Goal: Information Seeking & Learning: Learn about a topic

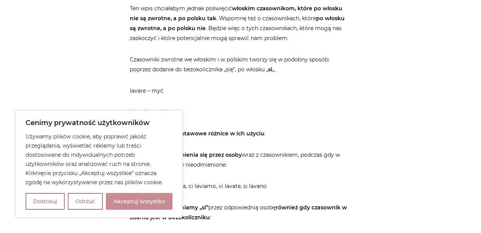
click at [130, 199] on button "Akceptuj wszystko" at bounding box center [139, 201] width 67 height 17
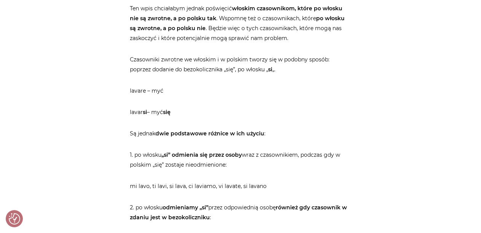
checkbox input "true"
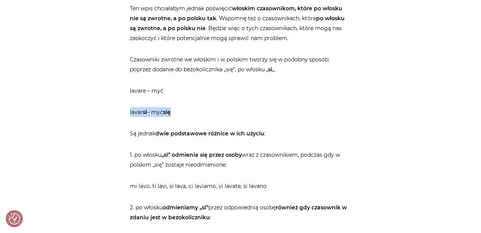
drag, startPoint x: 102, startPoint y: 109, endPoint x: 184, endPoint y: 116, distance: 82.6
drag, startPoint x: 129, startPoint y: 89, endPoint x: 171, endPoint y: 90, distance: 41.9
drag, startPoint x: 184, startPoint y: 110, endPoint x: 88, endPoint y: 92, distance: 97.7
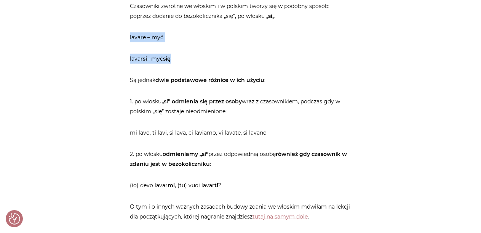
scroll to position [508, 0]
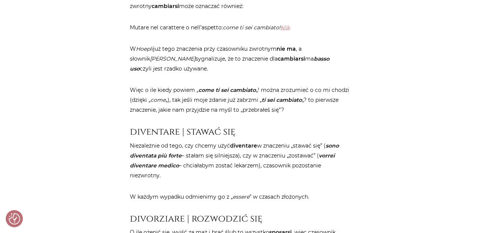
scroll to position [762, 0]
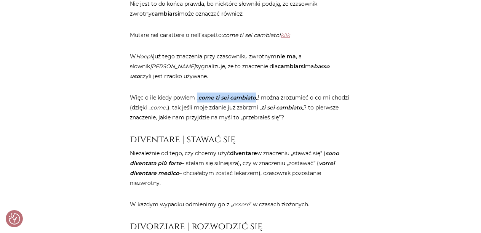
drag, startPoint x: 199, startPoint y: 99, endPoint x: 256, endPoint y: 100, distance: 57.6
click at [256, 100] on p "Więc o ile kiedy powiem „ come ti sei cambiato „! można zrozumieć o co mi chodz…" at bounding box center [240, 108] width 221 height 30
drag, startPoint x: 256, startPoint y: 100, endPoint x: 199, endPoint y: 93, distance: 57.3
click at [199, 93] on p "Więc o ile kiedy powiem „ come ti sei cambiato „! można zrozumieć o co mi chodz…" at bounding box center [240, 108] width 221 height 30
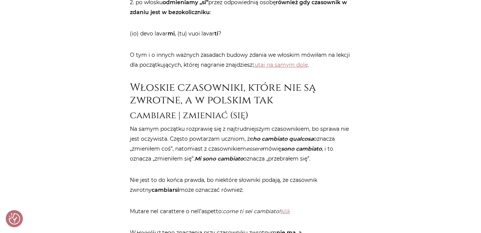
scroll to position [572, 0]
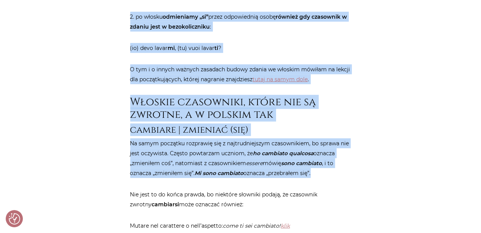
drag, startPoint x: 101, startPoint y: 7, endPoint x: 326, endPoint y: 173, distance: 280.2
click at [136, 23] on strong "również gdy czasownik w zdaniu jest w bezokoliczniku" at bounding box center [238, 21] width 217 height 17
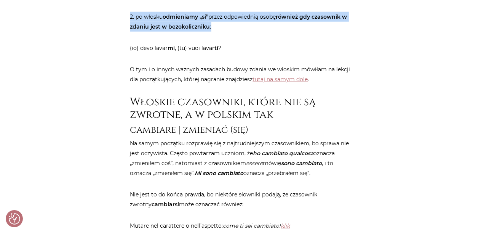
drag, startPoint x: 123, startPoint y: 17, endPoint x: 218, endPoint y: 26, distance: 94.9
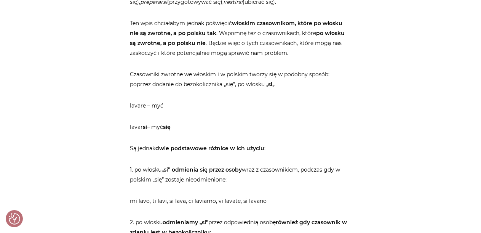
scroll to position [381, 0]
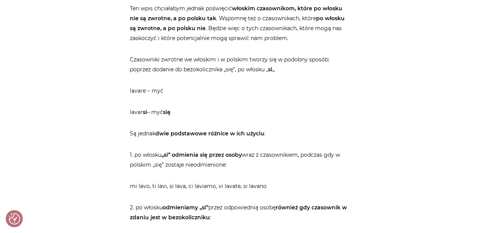
drag, startPoint x: 119, startPoint y: 58, endPoint x: 152, endPoint y: 57, distance: 33.5
drag, startPoint x: 136, startPoint y: 59, endPoint x: 132, endPoint y: 59, distance: 3.8
click at [135, 59] on p "Czasowniki zwrotne we włoskim i w polskim tworzy się w podobny sposób: poprzez …" at bounding box center [240, 65] width 221 height 20
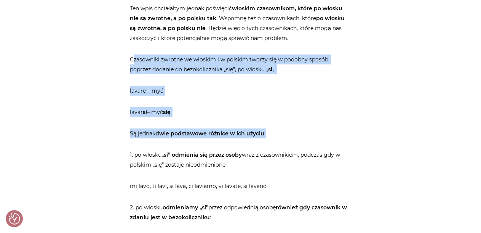
drag, startPoint x: 140, startPoint y: 59, endPoint x: 273, endPoint y: 126, distance: 148.8
click at [153, 70] on p "Czasowniki zwrotne we włoskim i w polskim tworzy się w podobny sposób: poprzez …" at bounding box center [240, 65] width 221 height 20
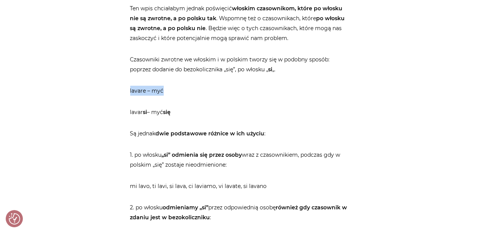
drag, startPoint x: 126, startPoint y: 89, endPoint x: 162, endPoint y: 92, distance: 36.8
click at [148, 111] on p "lavar si – myć się" at bounding box center [240, 112] width 221 height 10
drag, startPoint x: 127, startPoint y: 112, endPoint x: 148, endPoint y: 113, distance: 21.0
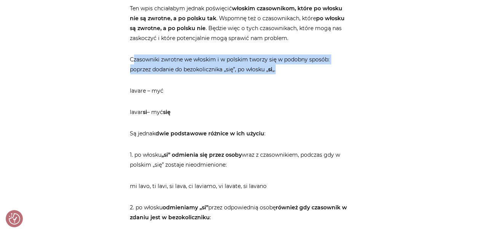
drag, startPoint x: 122, startPoint y: 51, endPoint x: 278, endPoint y: 71, distance: 157.5
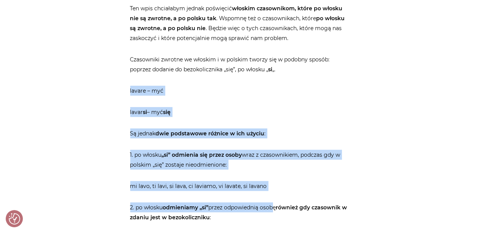
drag, startPoint x: 138, startPoint y: 86, endPoint x: 274, endPoint y: 191, distance: 171.7
click at [262, 175] on blockquote "Czasowniki zwrotne we włoskim i w polskim tworzy się w podobny sposób: poprzez …" at bounding box center [240, 165] width 221 height 220
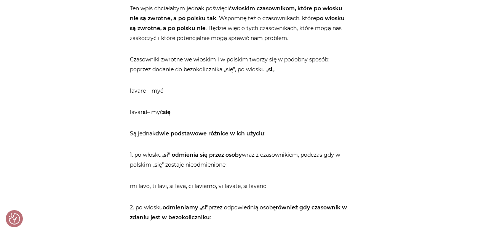
scroll to position [508, 0]
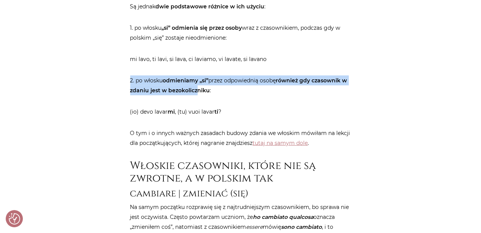
drag, startPoint x: 132, startPoint y: 77, endPoint x: 227, endPoint y: 98, distance: 96.9
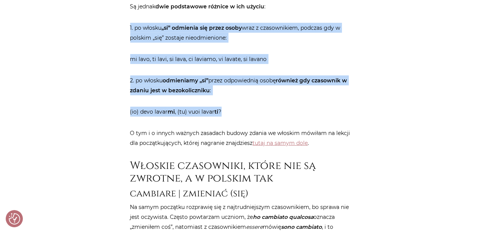
drag, startPoint x: 114, startPoint y: 24, endPoint x: 244, endPoint y: 105, distance: 153.0
click at [271, 28] on p "1. po włosku „si” odmienia się przez osoby wraz z czasownikiem, podczas gdy w p…" at bounding box center [240, 33] width 221 height 20
